Goal: Transaction & Acquisition: Download file/media

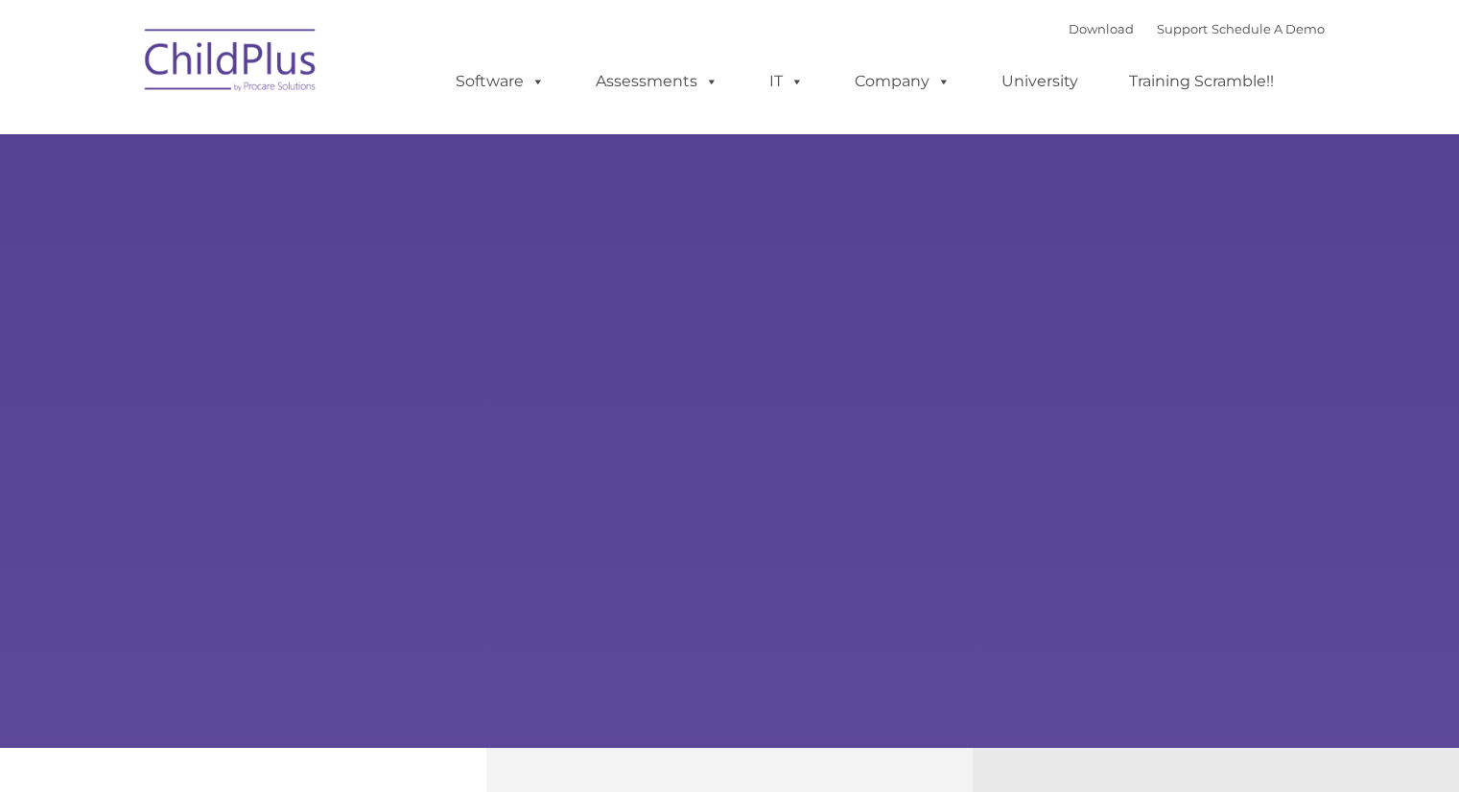
type input ""
select select "MEDIUM"
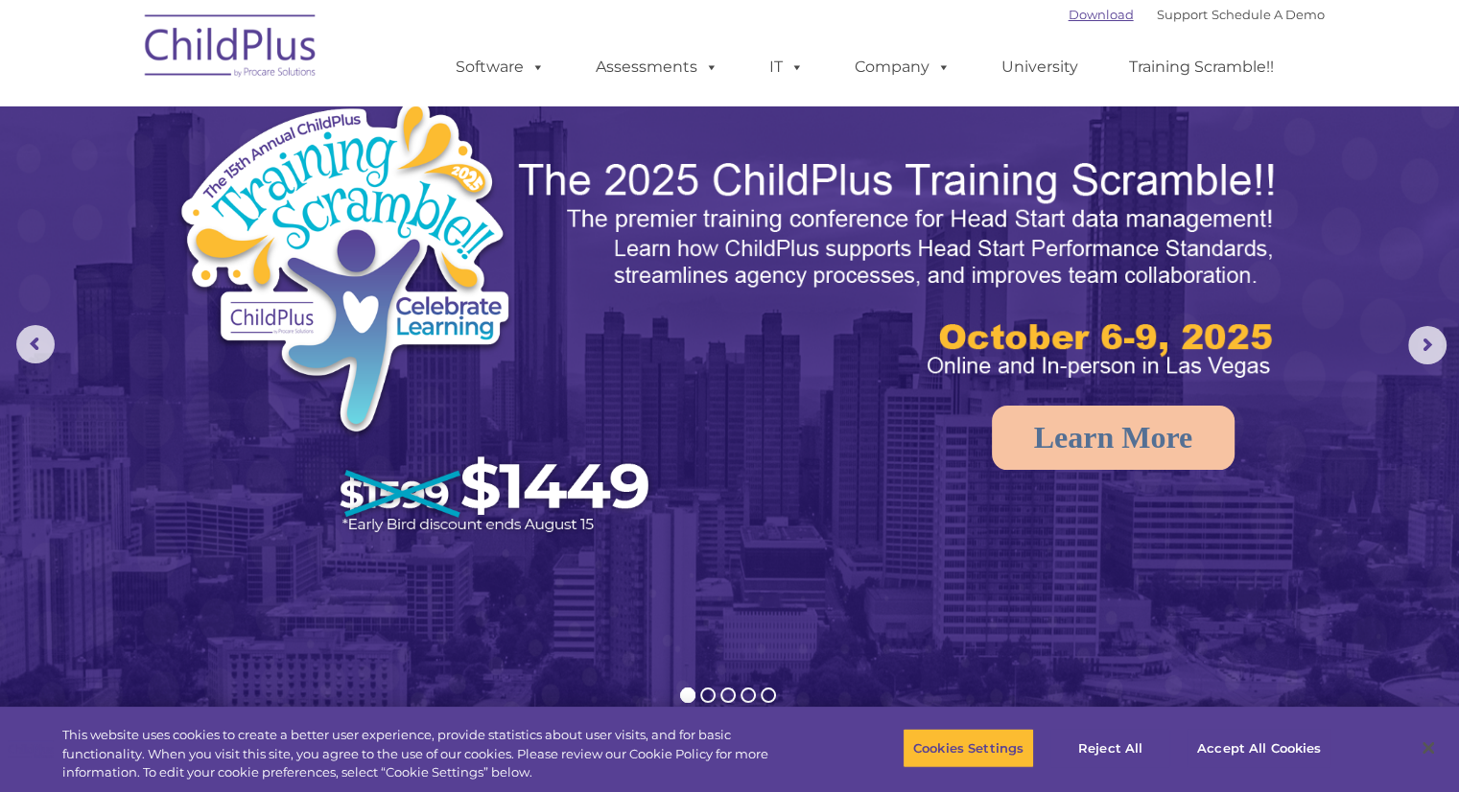
click at [1080, 18] on link "Download" at bounding box center [1101, 14] width 65 height 15
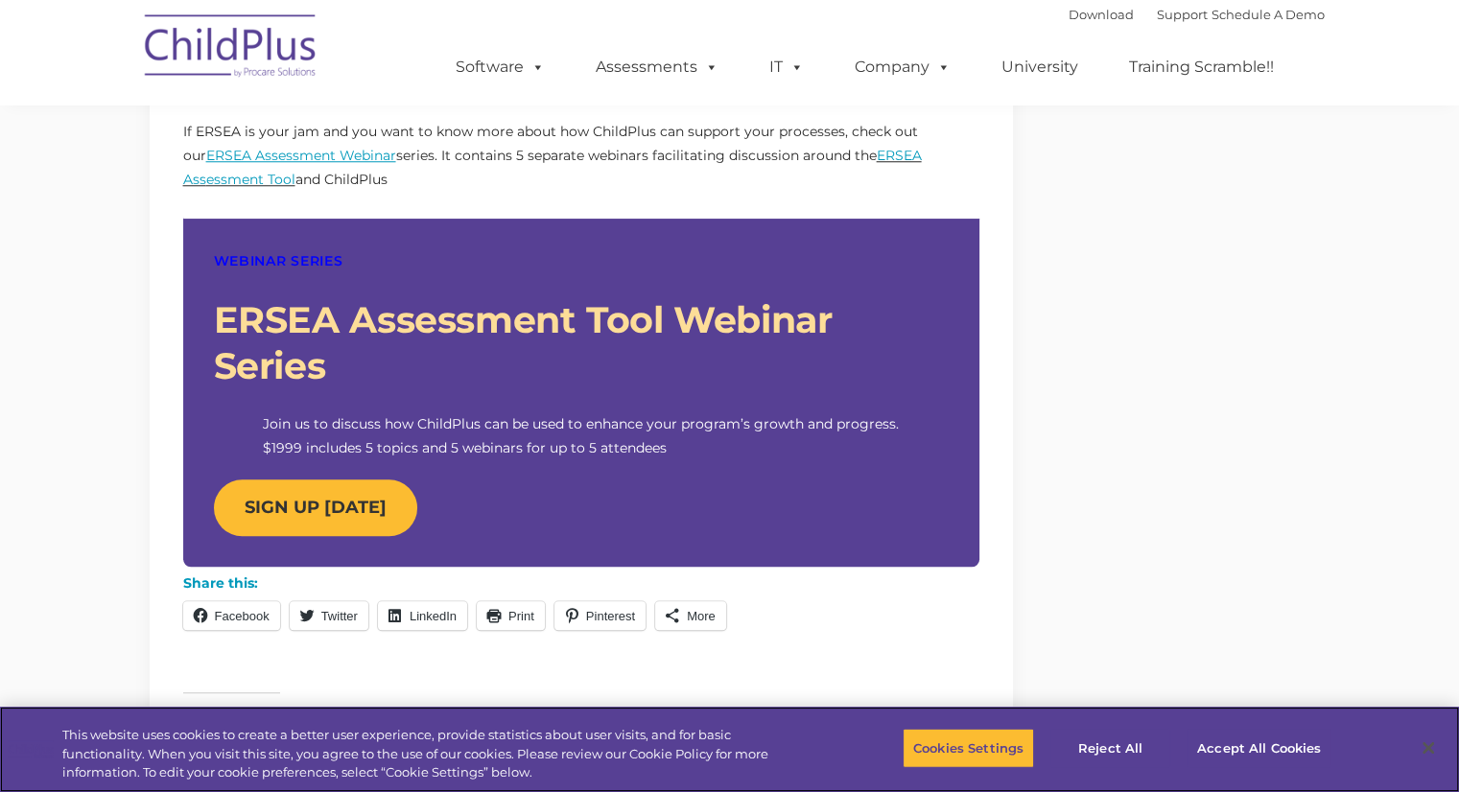
scroll to position [1704, 0]
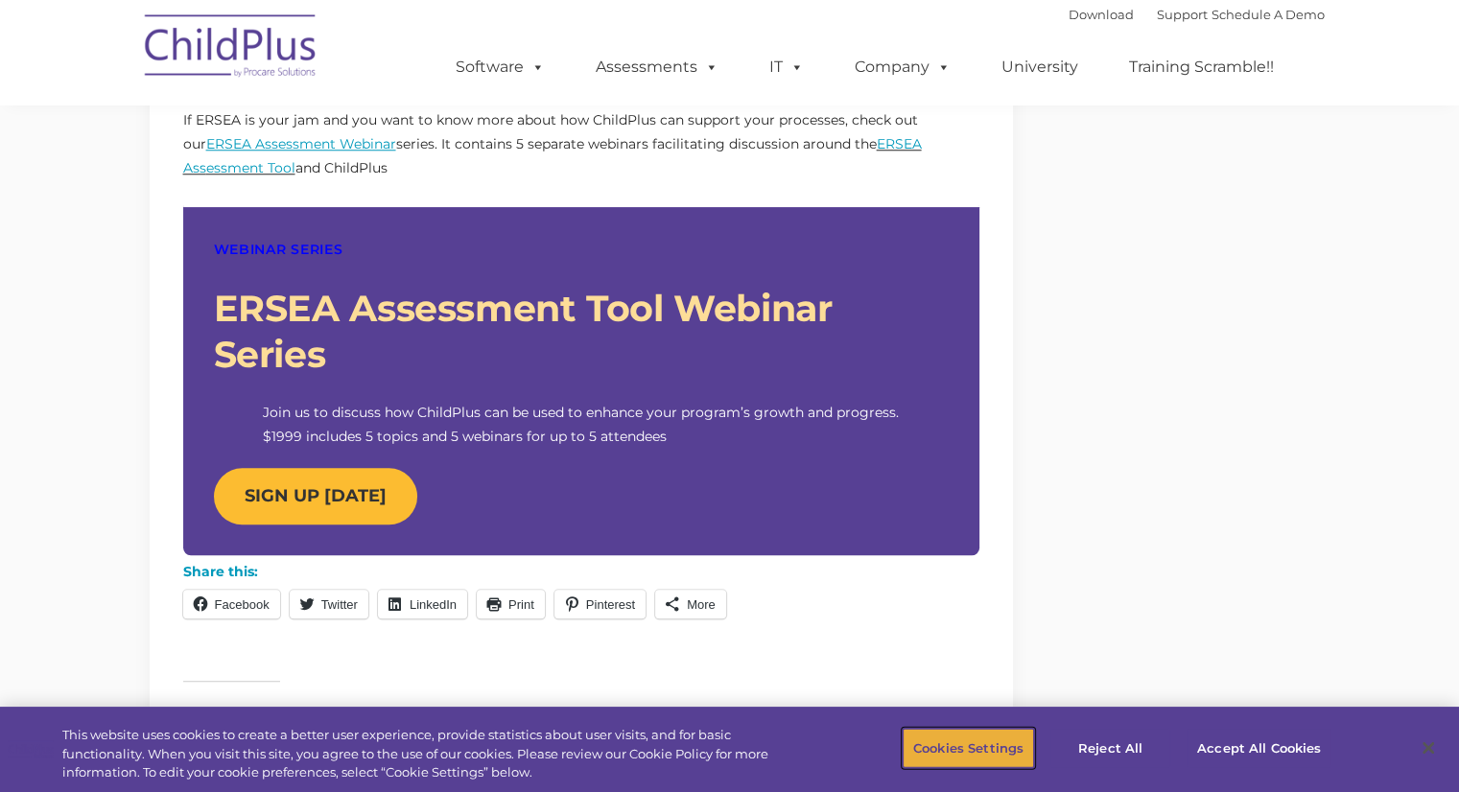
click at [975, 749] on button "Cookies Settings" at bounding box center [968, 748] width 131 height 40
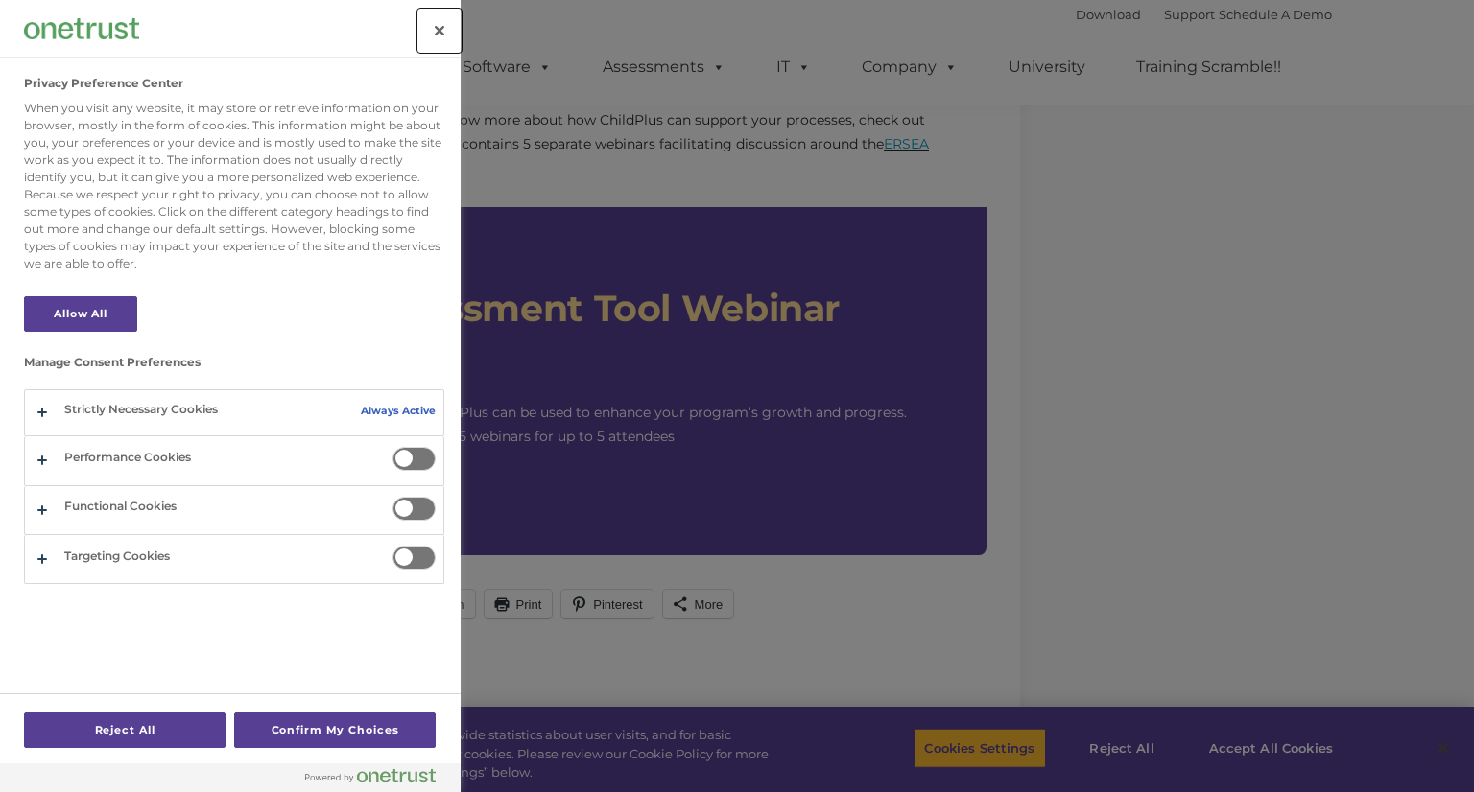
click at [444, 32] on button "Close" at bounding box center [439, 31] width 42 height 42
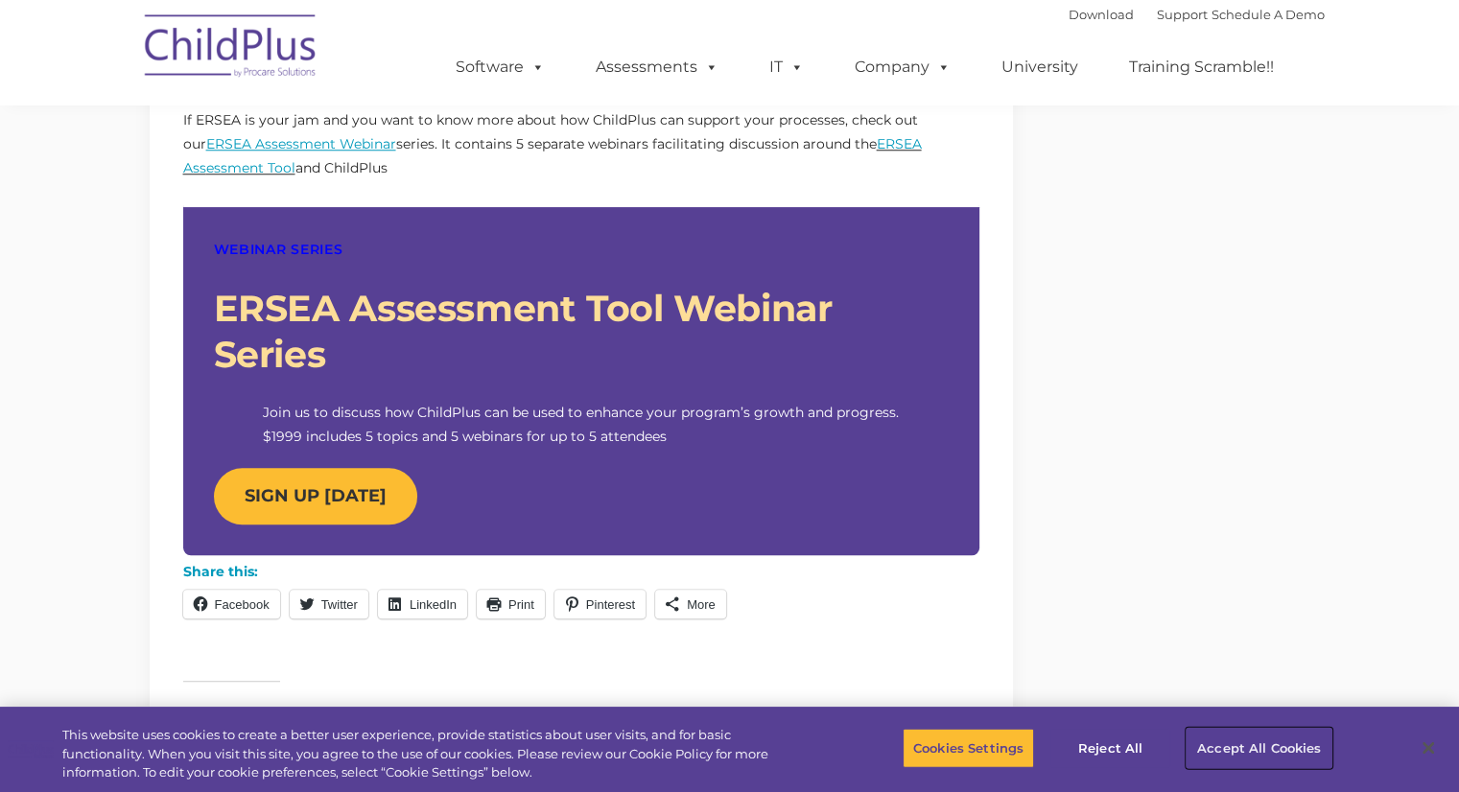
click at [1220, 745] on button "Accept All Cookies" at bounding box center [1259, 748] width 145 height 40
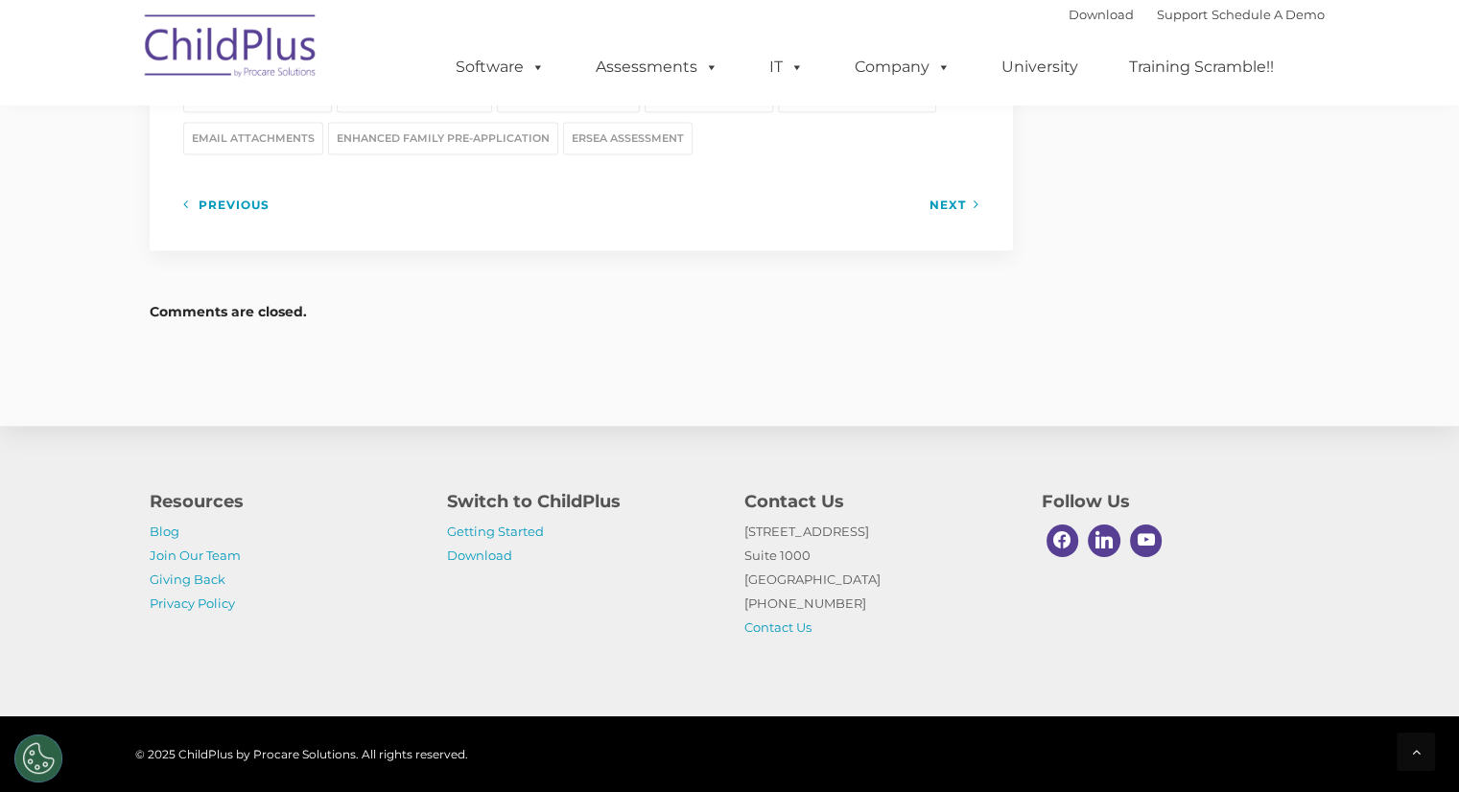
scroll to position [2744, 0]
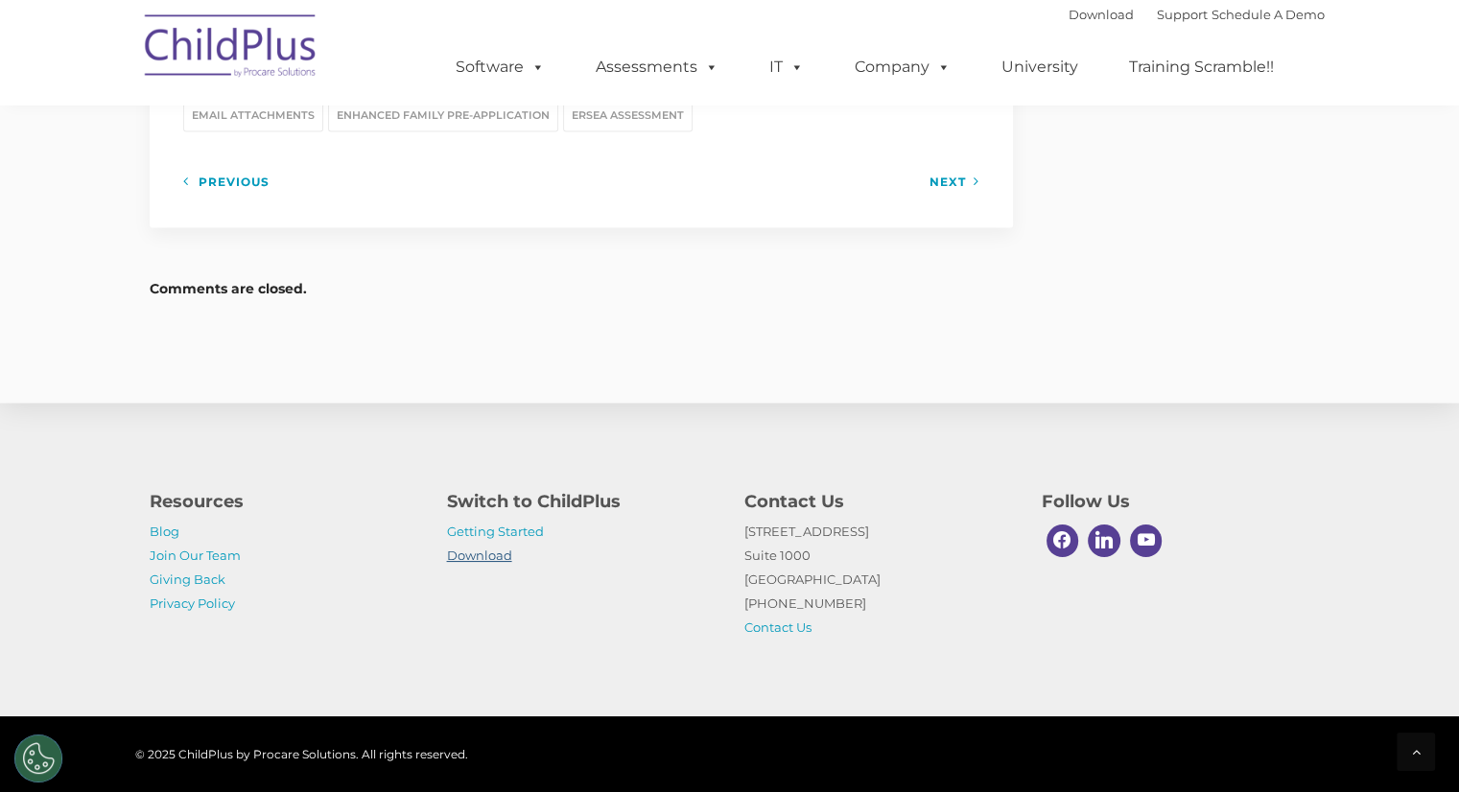
click at [469, 554] on link "Download" at bounding box center [479, 555] width 65 height 15
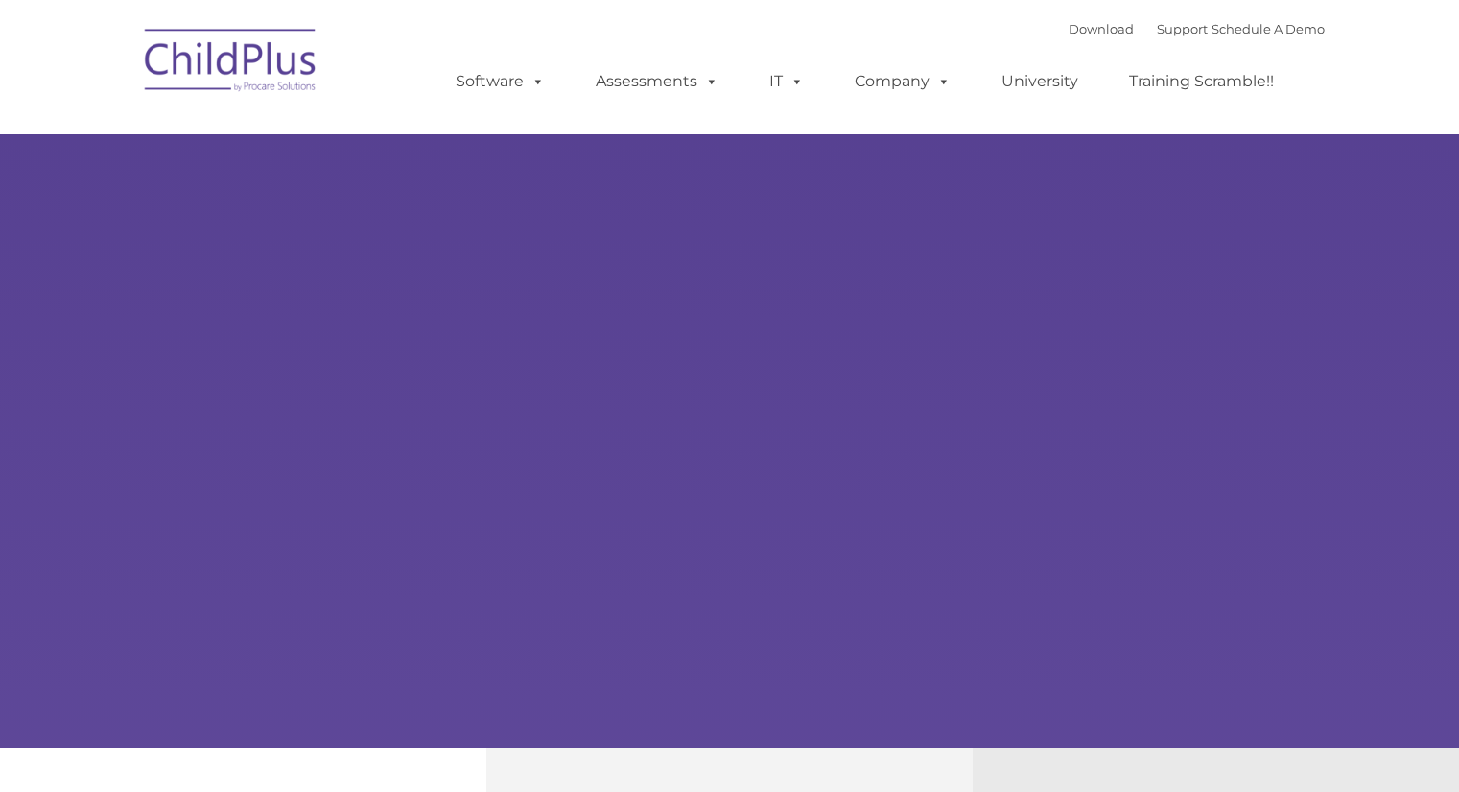
type input ""
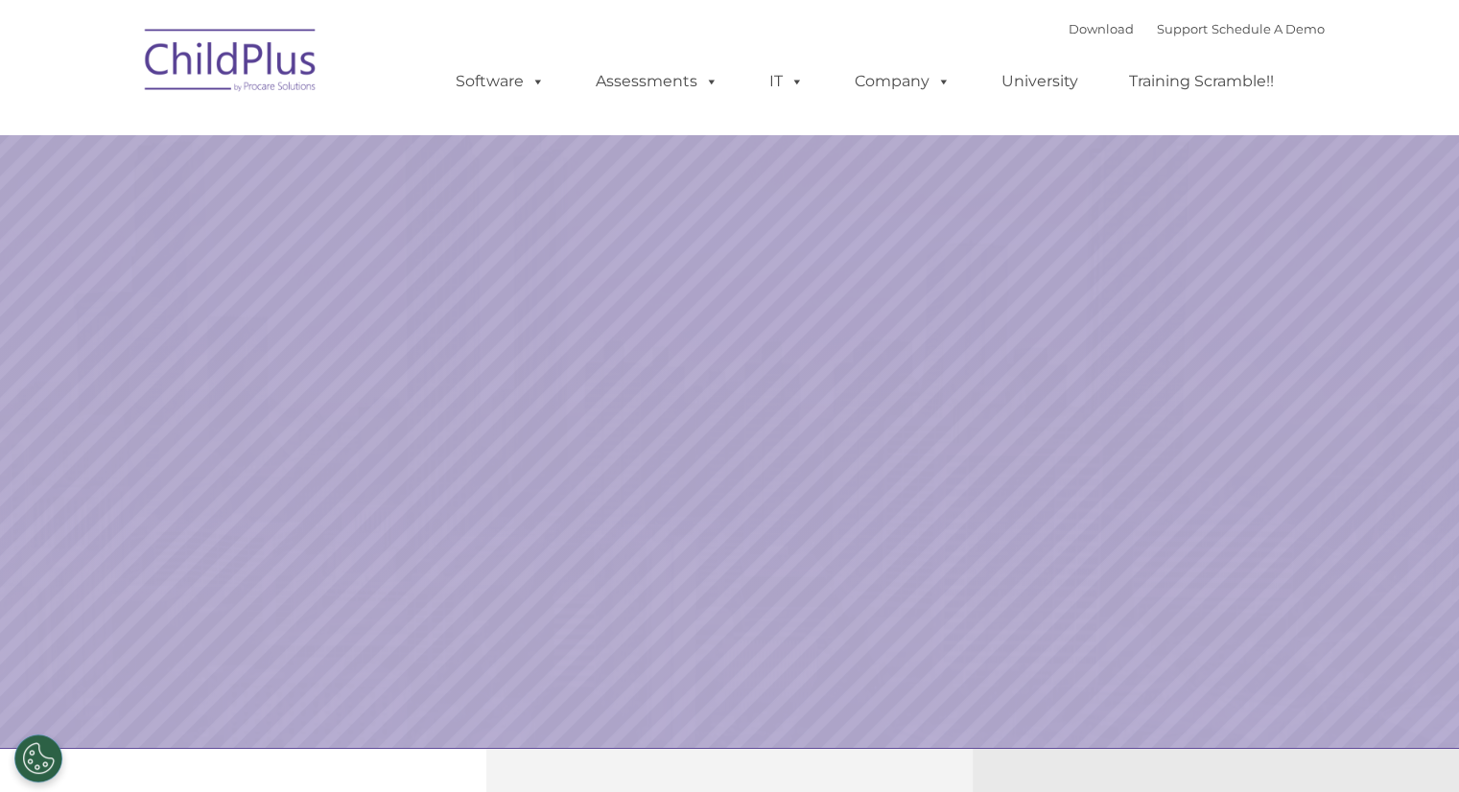
select select "MEDIUM"
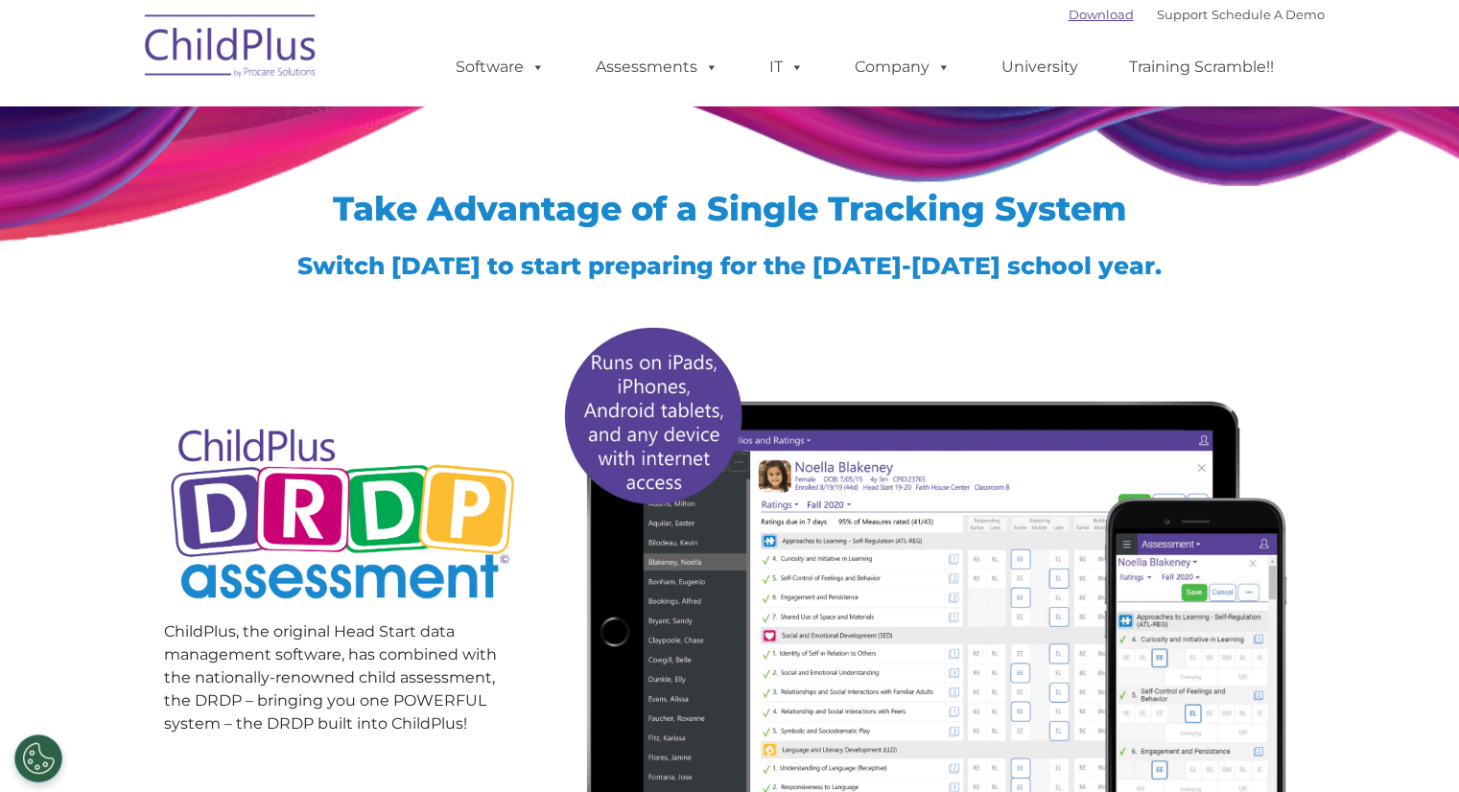
click at [1086, 18] on link "Download" at bounding box center [1101, 14] width 65 height 15
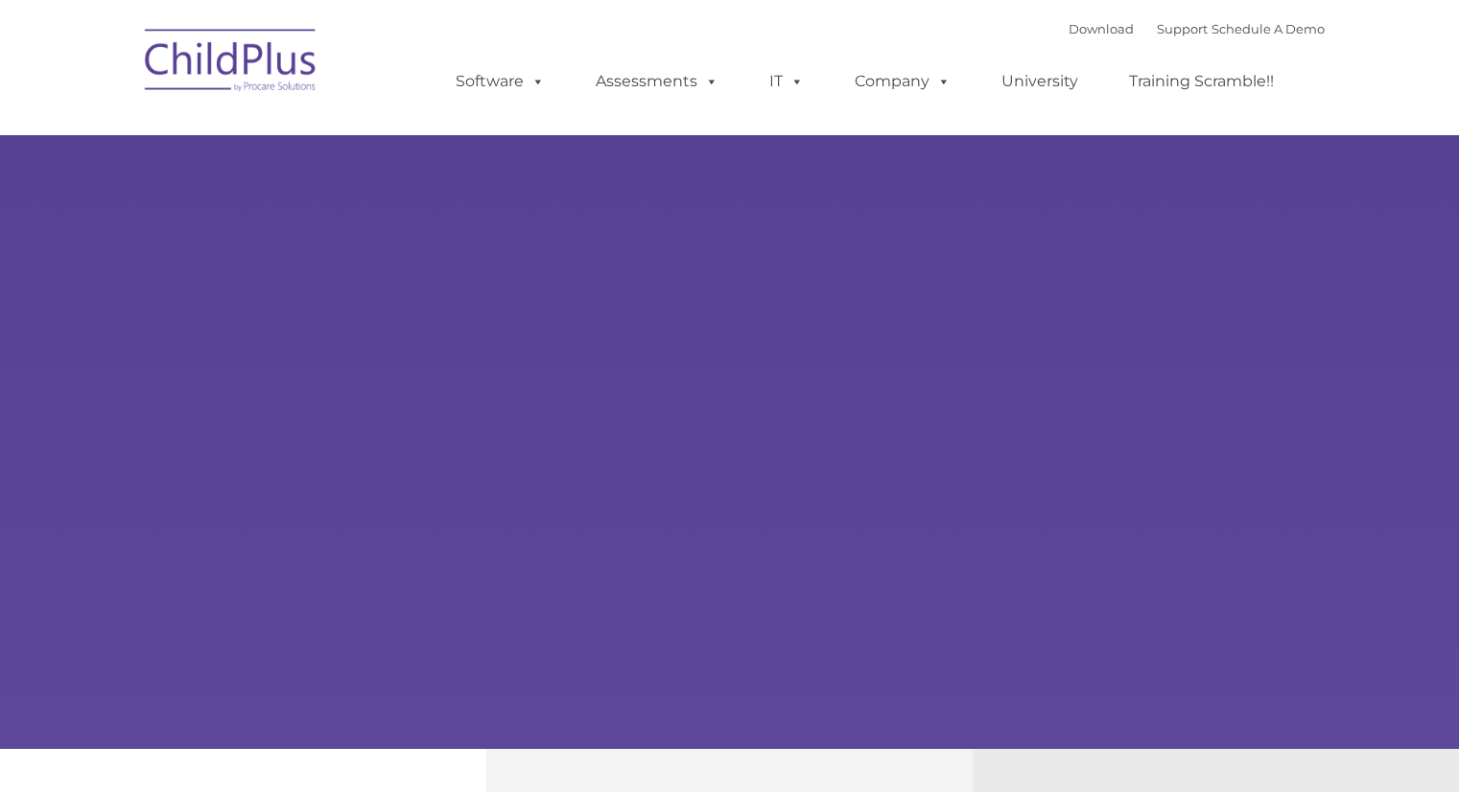
type input ""
select select "MEDIUM"
